Goal: Navigation & Orientation: Find specific page/section

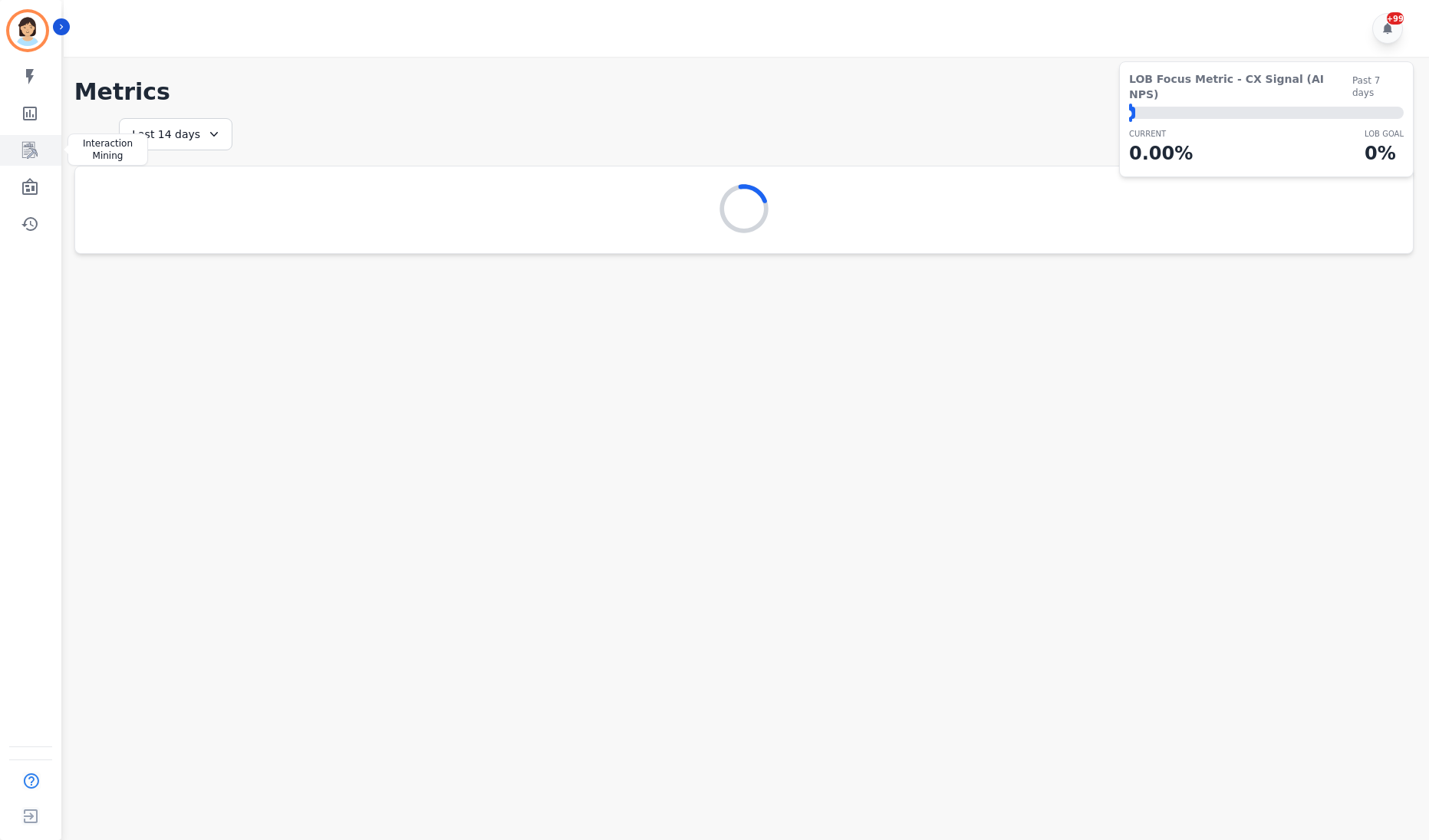
click at [41, 146] on link "Sidebar" at bounding box center [32, 150] width 59 height 30
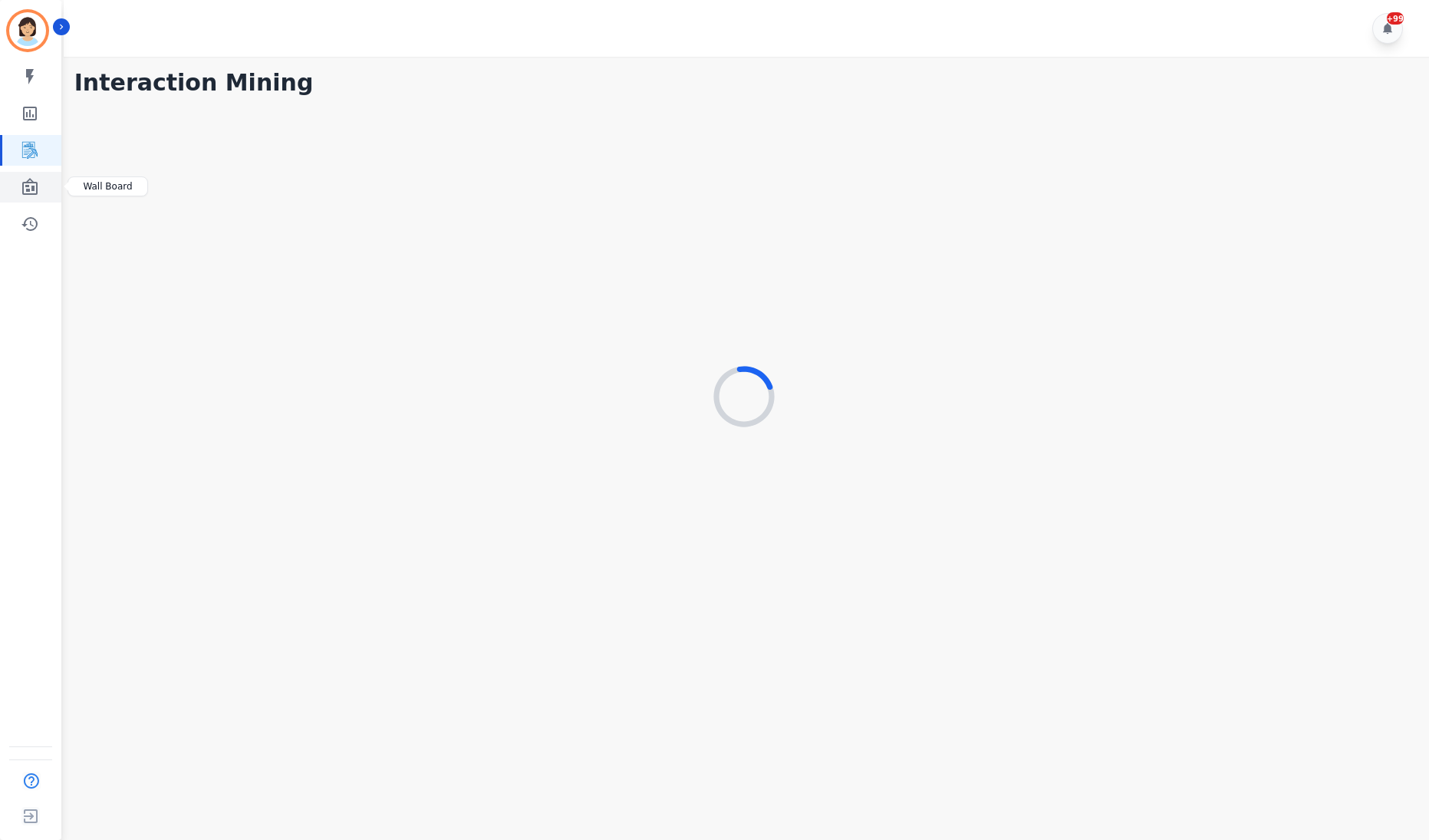
click at [23, 183] on icon "Sidebar" at bounding box center [29, 187] width 16 height 17
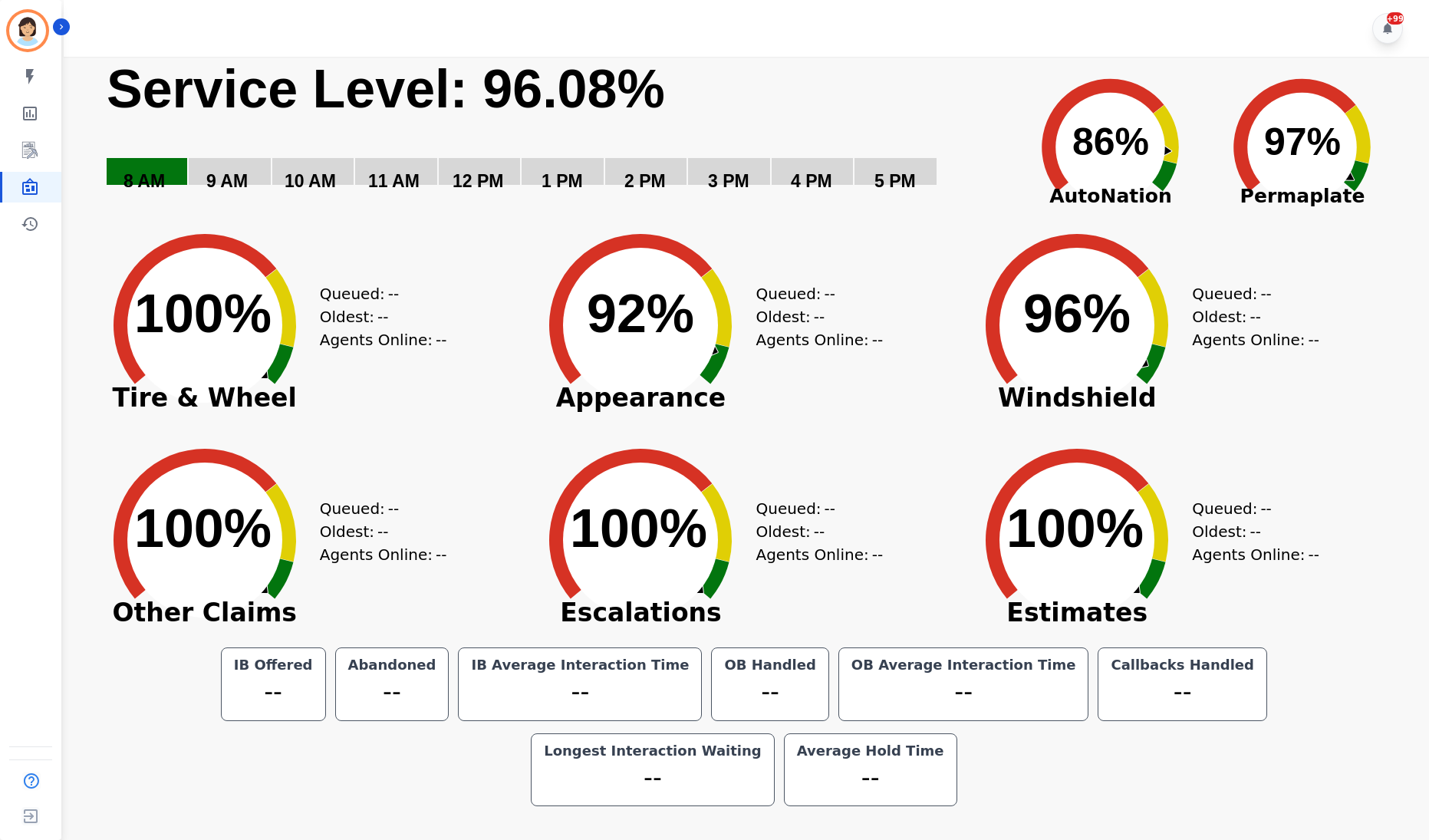
click at [1296, 44] on div "+99" at bounding box center [748, 28] width 1369 height 57
click at [21, 143] on icon "Sidebar" at bounding box center [30, 151] width 18 height 18
click at [38, 138] on link "Sidebar" at bounding box center [32, 150] width 59 height 30
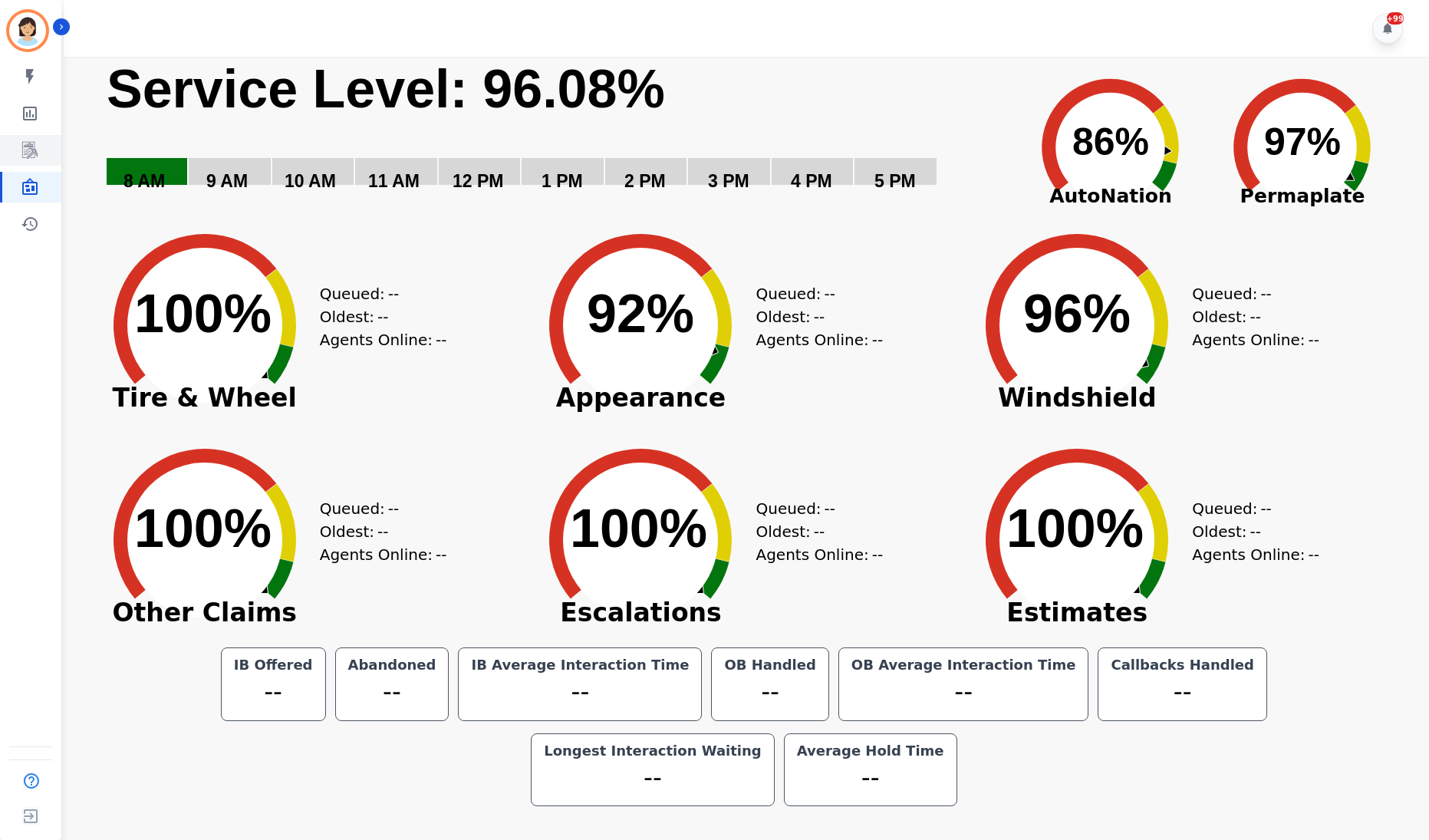
click at [38, 138] on link "Sidebar" at bounding box center [32, 150] width 59 height 30
click at [40, 147] on link "Sidebar" at bounding box center [32, 150] width 59 height 30
click at [38, 116] on icon "Sidebar" at bounding box center [30, 113] width 18 height 18
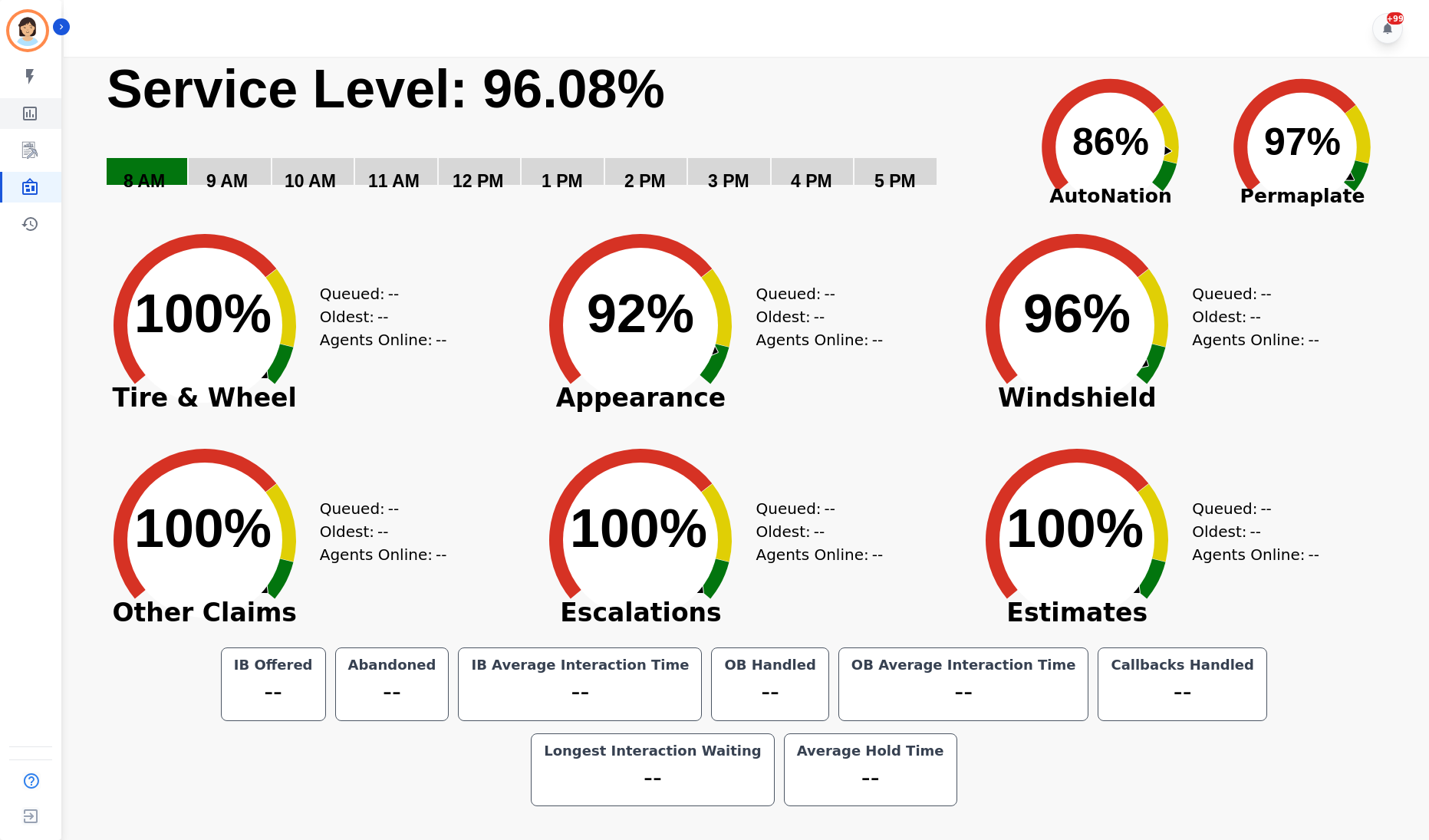
click at [30, 125] on link "Sidebar" at bounding box center [32, 113] width 59 height 30
click at [26, 139] on link "Sidebar" at bounding box center [32, 150] width 59 height 30
drag, startPoint x: 26, startPoint y: 142, endPoint x: 30, endPoint y: 151, distance: 9.8
click at [30, 151] on icon "Sidebar" at bounding box center [30, 151] width 18 height 18
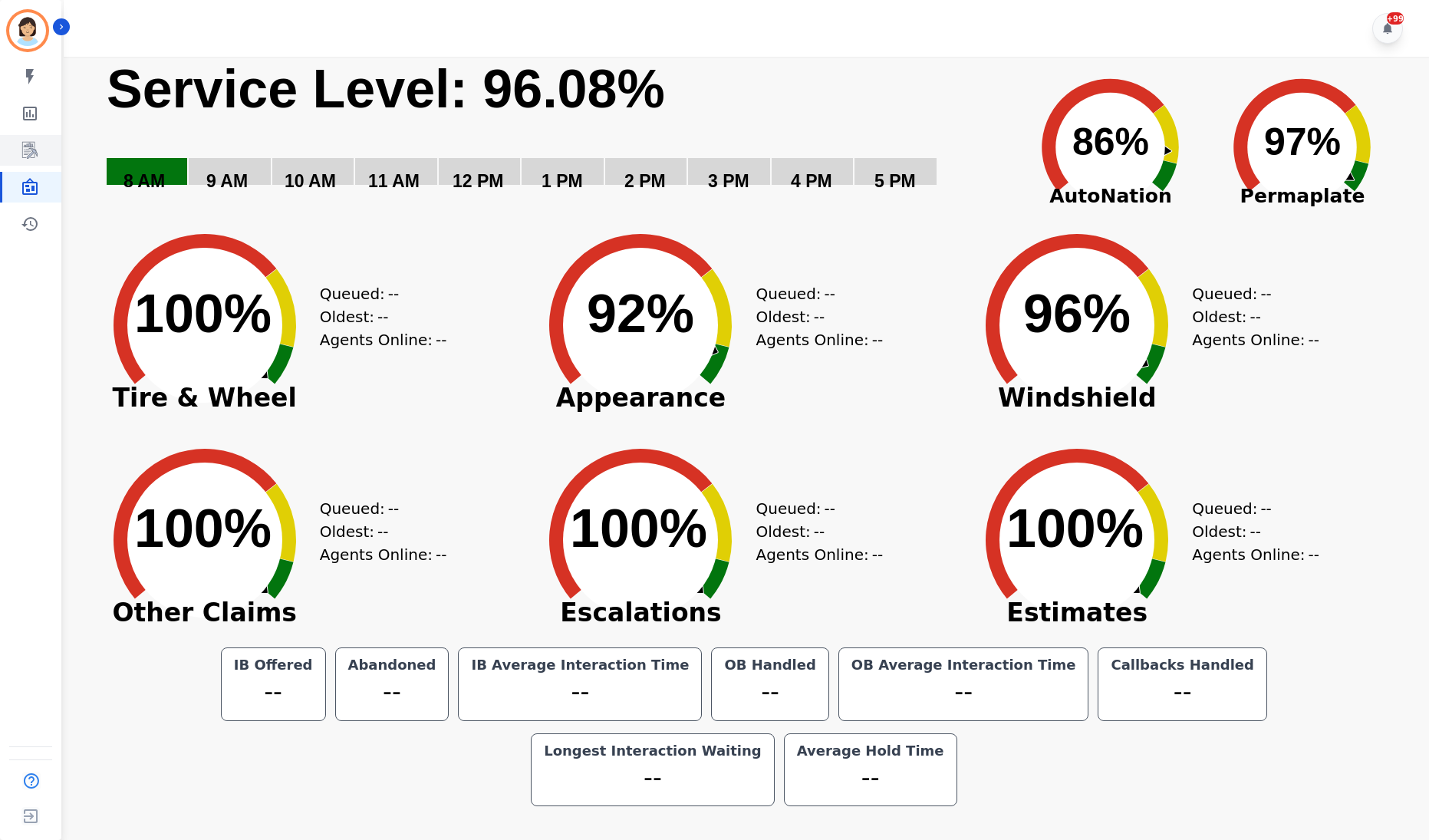
click at [30, 151] on icon "Sidebar" at bounding box center [30, 151] width 18 height 18
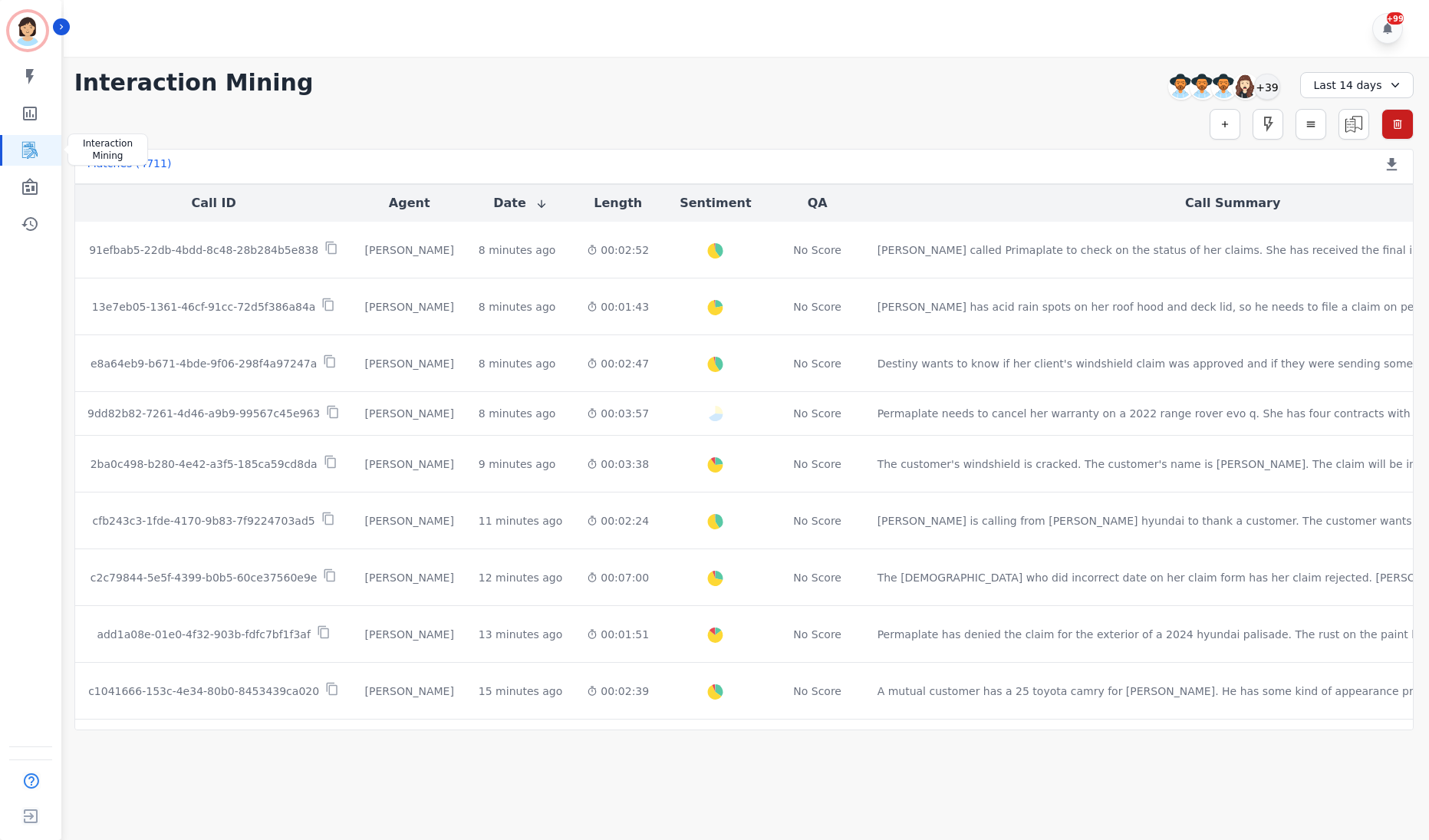
drag, startPoint x: 44, startPoint y: 152, endPoint x: 677, endPoint y: 130, distance: 633.4
click at [677, 130] on div "Simple Search Metric Search Advanced Search Saved Rules Clear Filters" at bounding box center [743, 123] width 1339 height 30
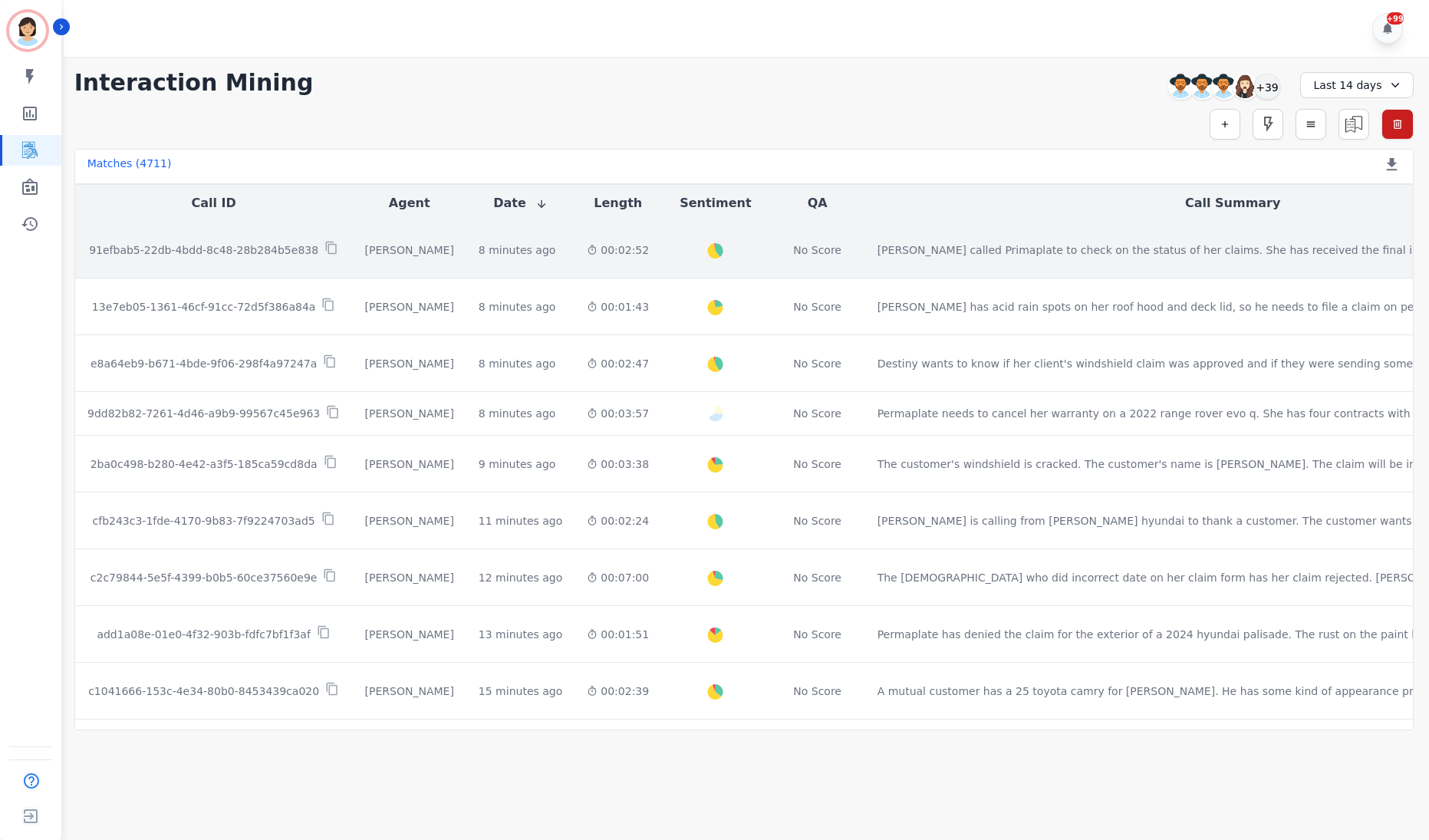
click at [220, 248] on p "91efbab5-22db-4bdd-8c48-28b284b5e838" at bounding box center [203, 250] width 229 height 16
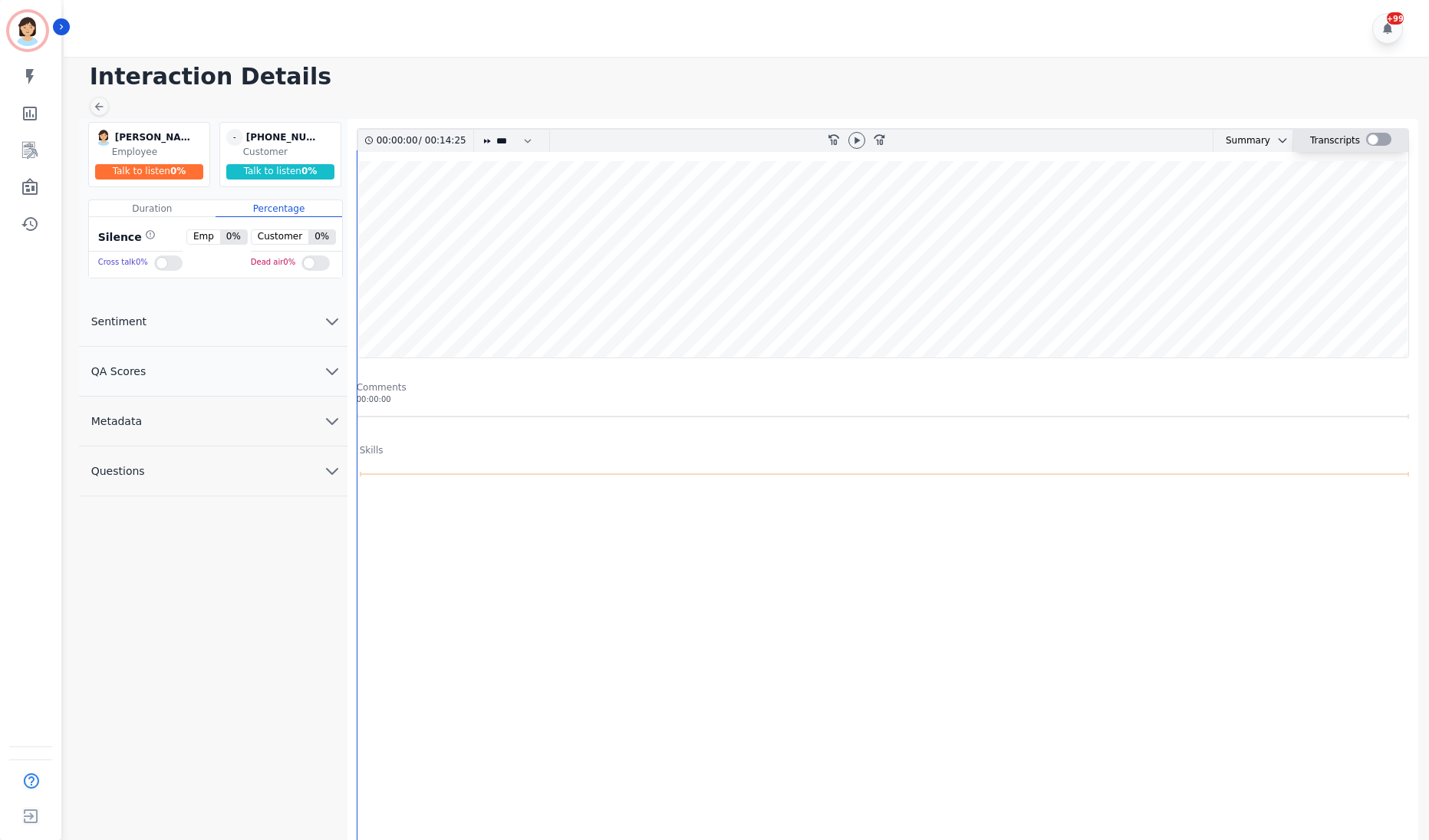
click at [1368, 137] on div at bounding box center [1378, 139] width 26 height 13
click at [335, 378] on icon "chevron down" at bounding box center [332, 371] width 18 height 18
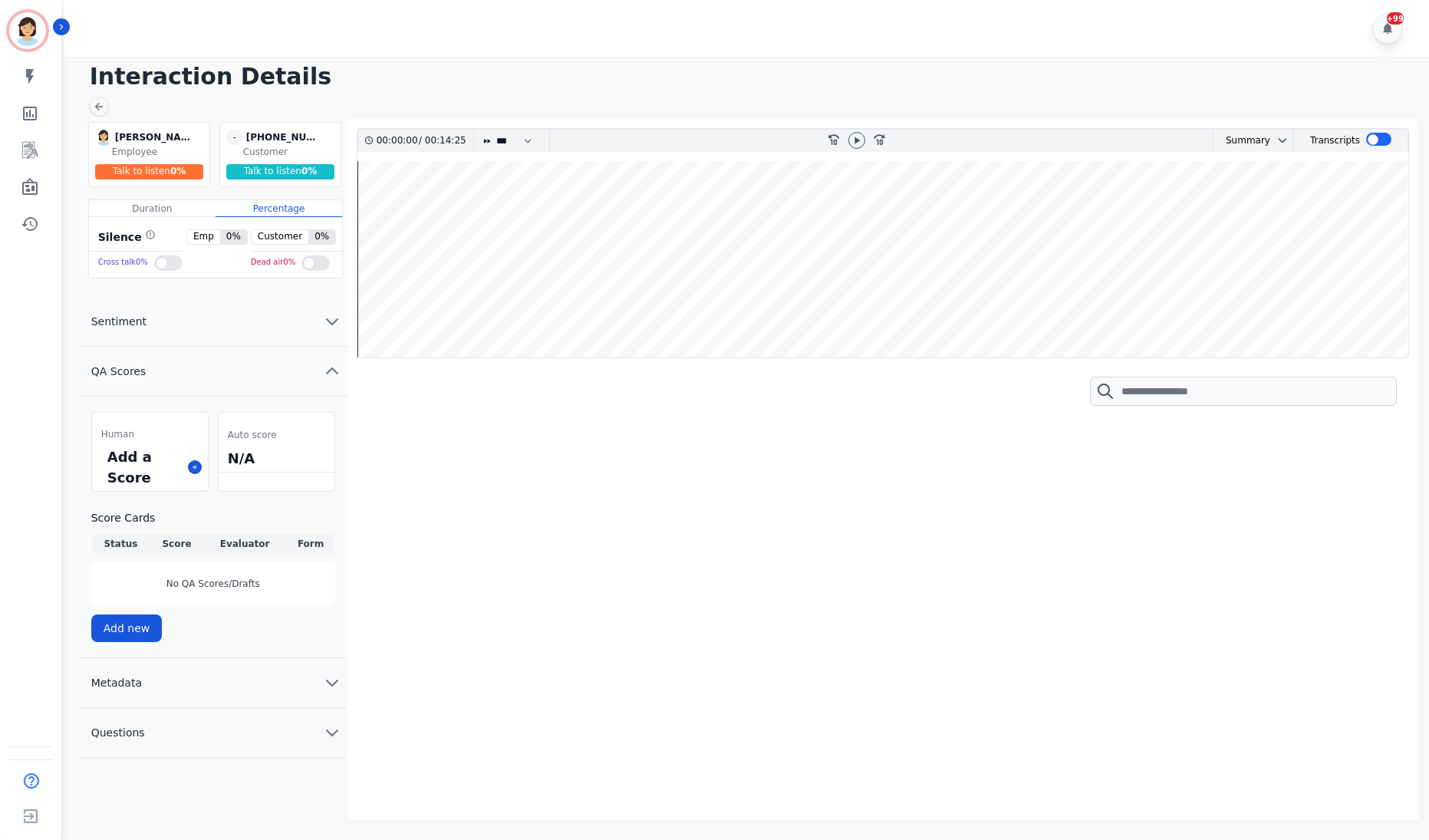
click at [335, 378] on icon "chevron up" at bounding box center [332, 371] width 18 height 18
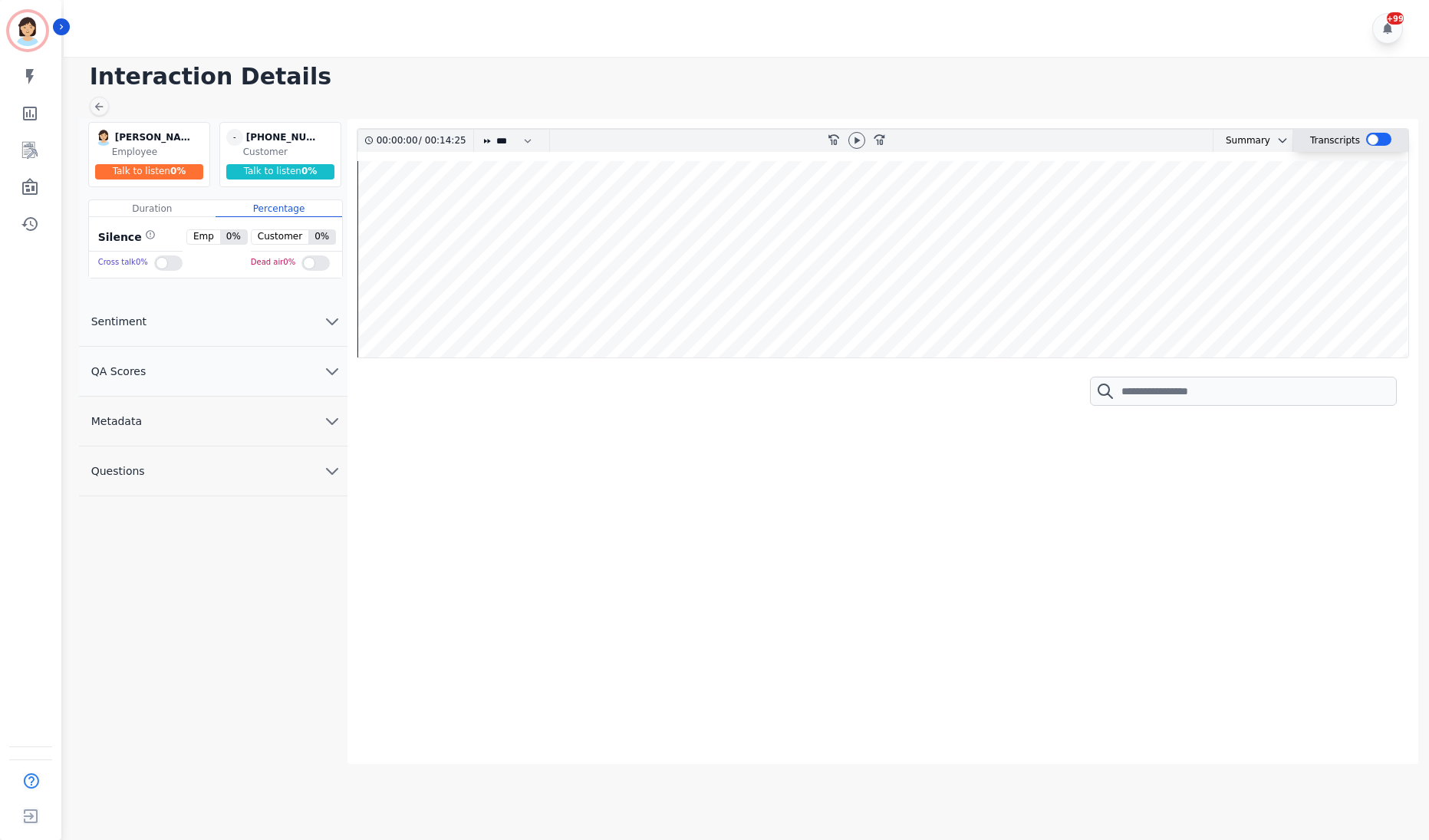
click at [1378, 147] on div at bounding box center [1378, 141] width 26 height 22
click at [1378, 143] on div at bounding box center [1378, 139] width 26 height 13
click at [849, 138] on div at bounding box center [856, 141] width 17 height 17
click at [26, 184] on icon "Sidebar" at bounding box center [30, 187] width 18 height 18
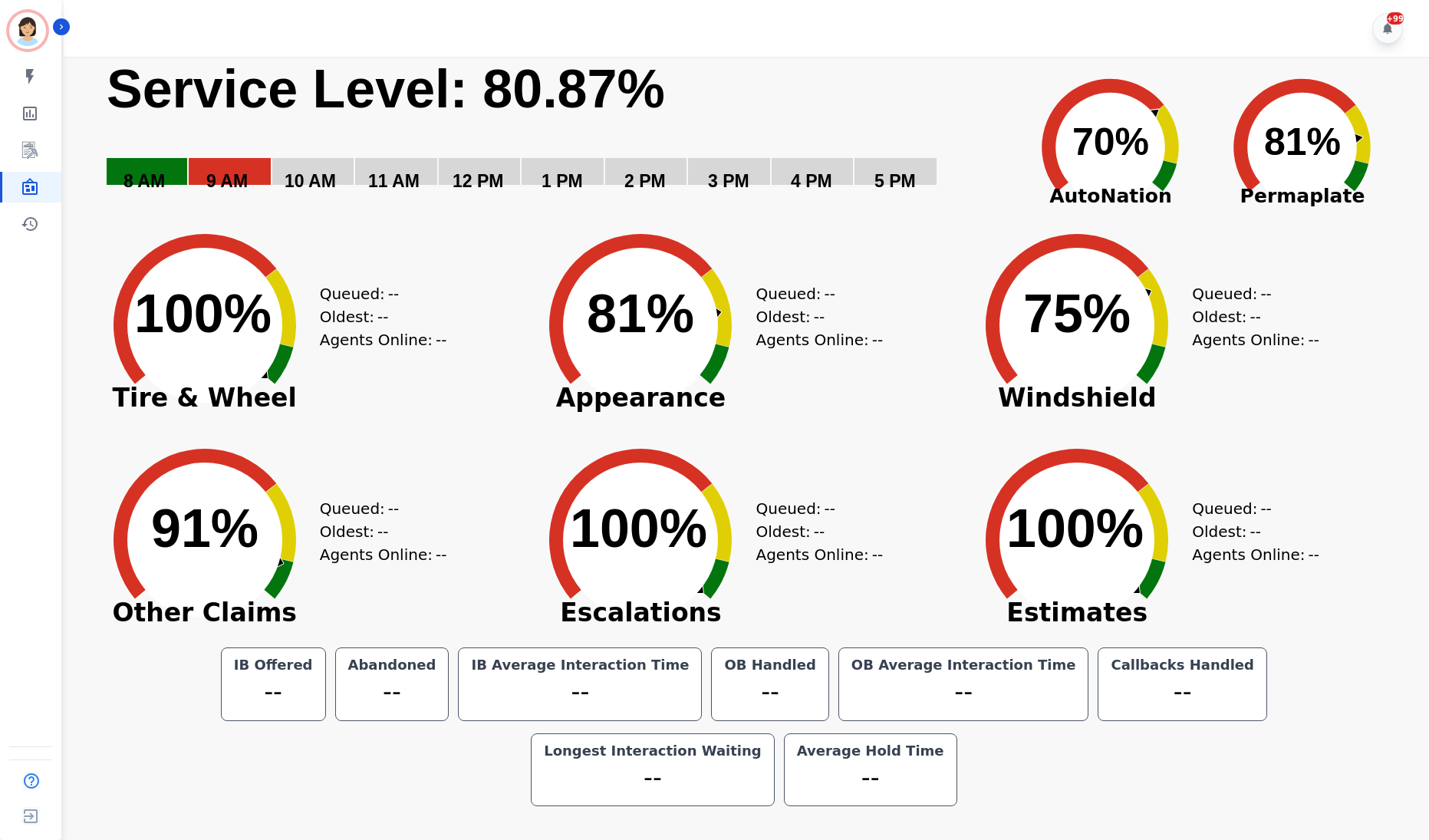
click at [113, 392] on div "Created with Highcharts 10.3.3 100% ​ 100% Tire & Wheel" at bounding box center [205, 313] width 230 height 215
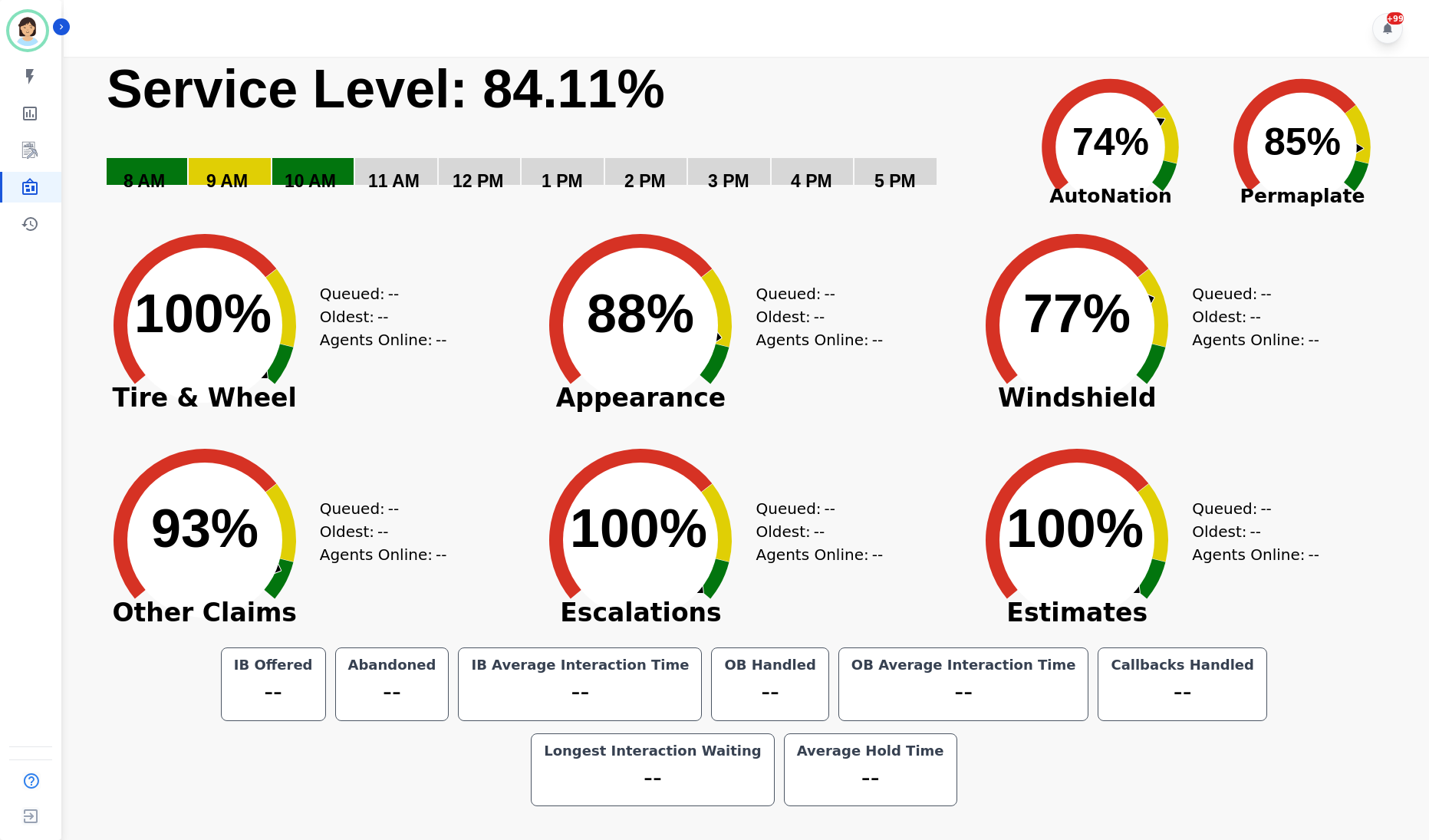
click at [833, 424] on div "Queued: -- Oldest: -- Agents Online: --" at bounding box center [821, 528] width 130 height 215
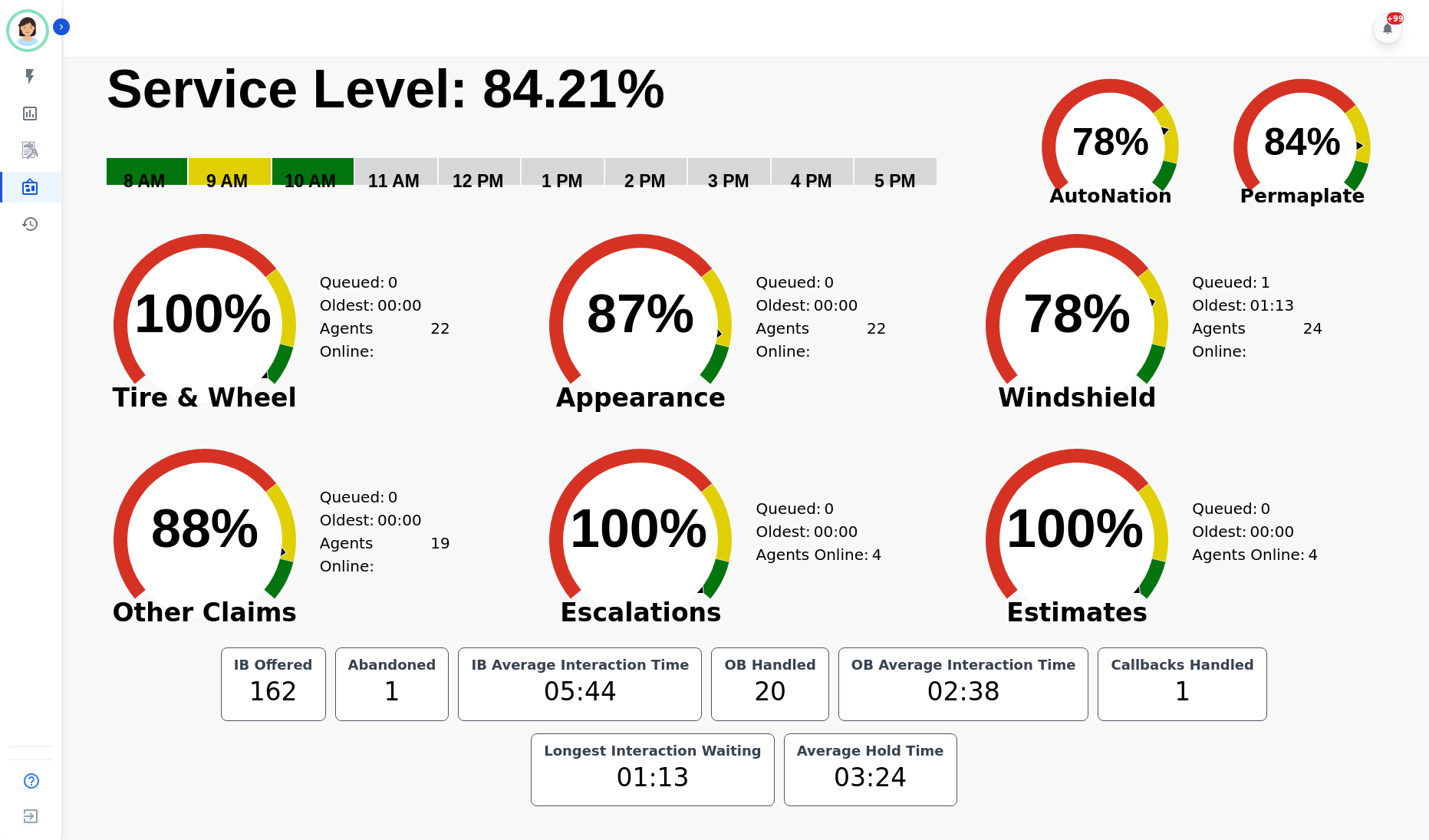
click at [108, 480] on icon "Created with Highcharts 10.3.3 88% ​ 88%" at bounding box center [205, 528] width 230 height 215
click at [927, 40] on div "+99" at bounding box center [748, 28] width 1369 height 57
click at [26, 417] on div "Javiera Carrasco ID: javiera.carrasco@permaplate.com My skills My Metrics Inter…" at bounding box center [30, 420] width 62 height 840
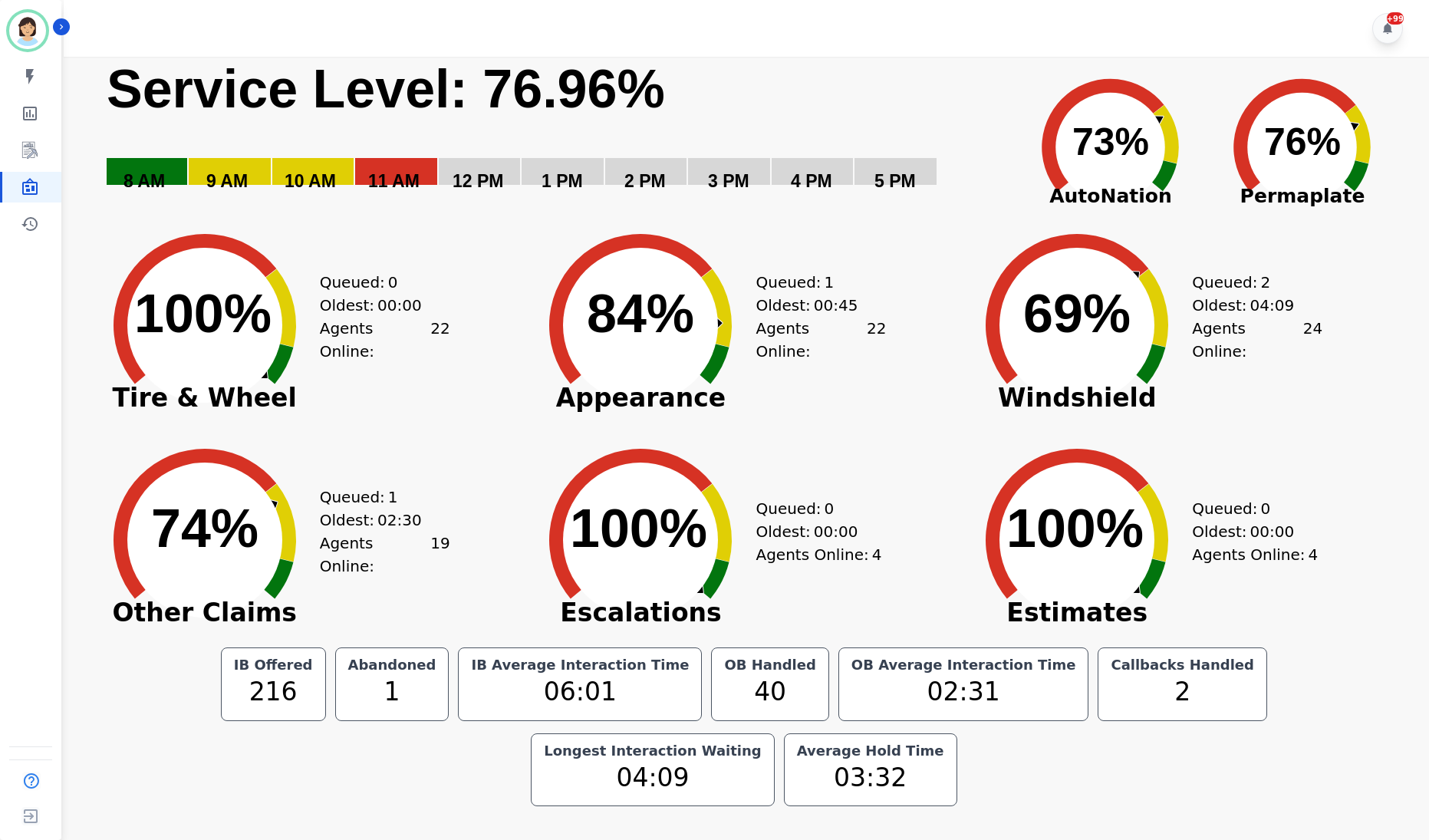
click at [124, 396] on span "Tire & Wheel" at bounding box center [205, 398] width 230 height 16
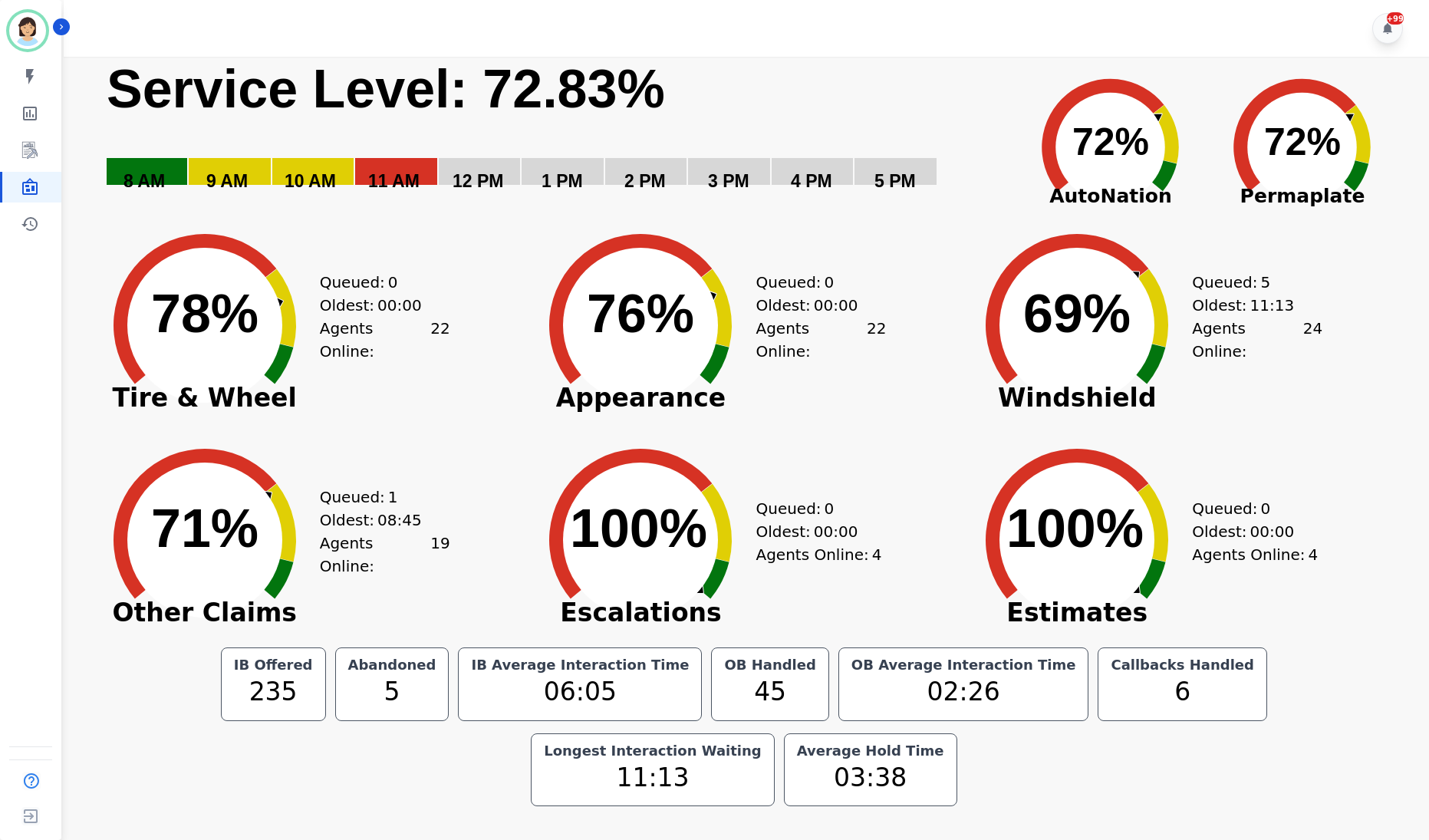
click at [753, 35] on div "+99" at bounding box center [748, 28] width 1369 height 57
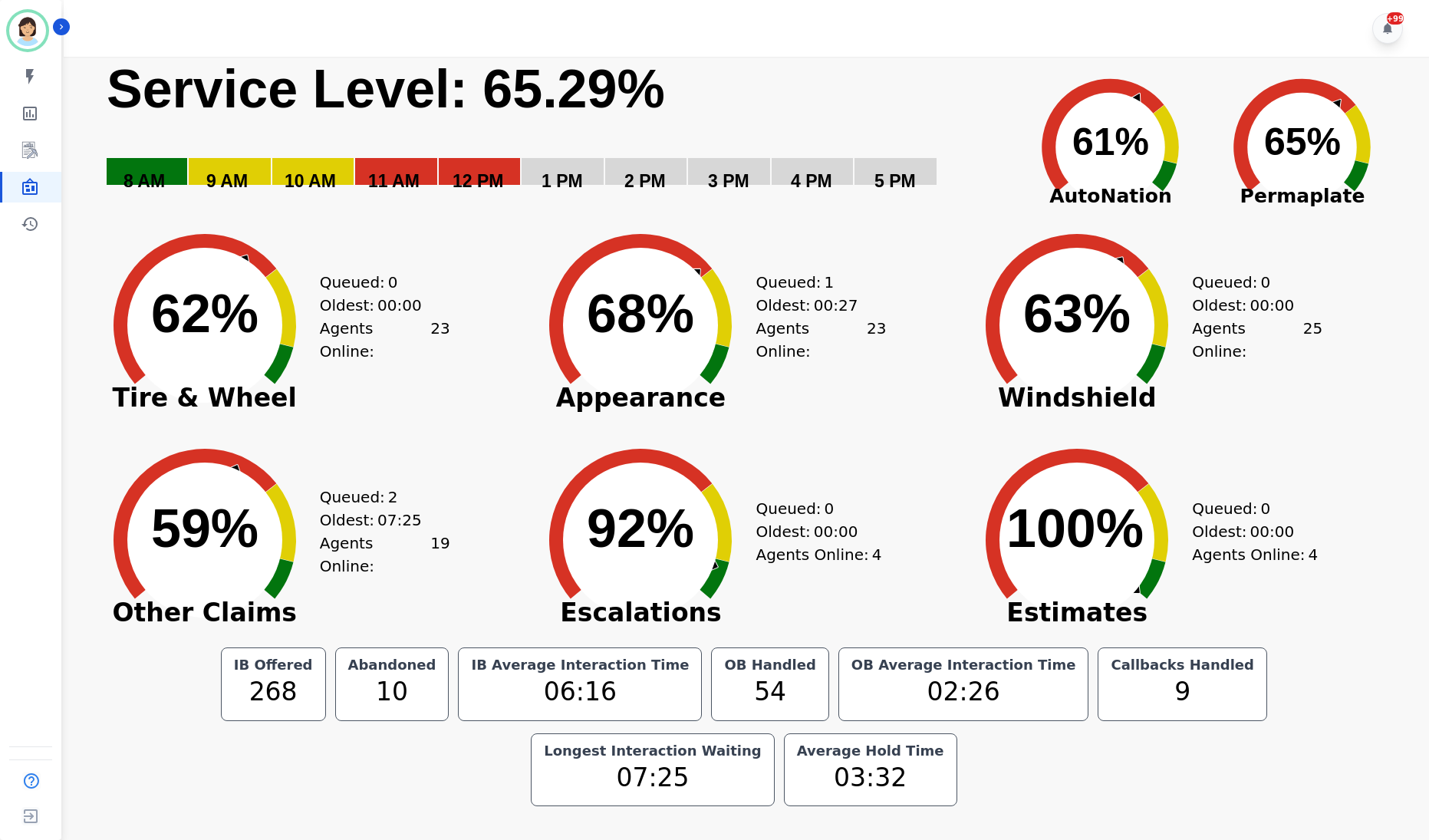
click at [914, 58] on rect "Service Level: 0%" at bounding box center [555, 135] width 901 height 157
